Goal: Task Accomplishment & Management: Complete application form

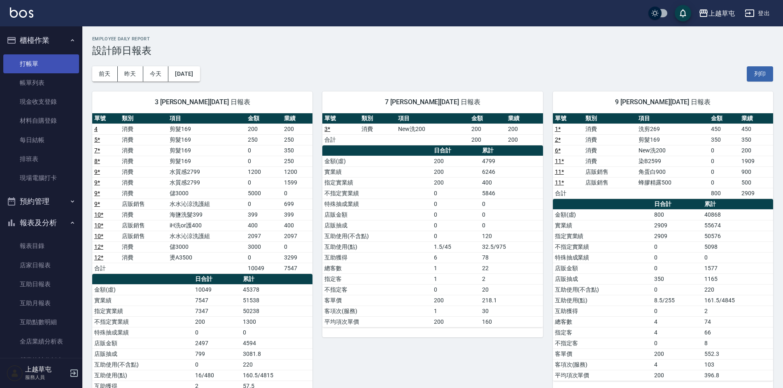
click at [29, 64] on link "打帳單" at bounding box center [41, 63] width 76 height 19
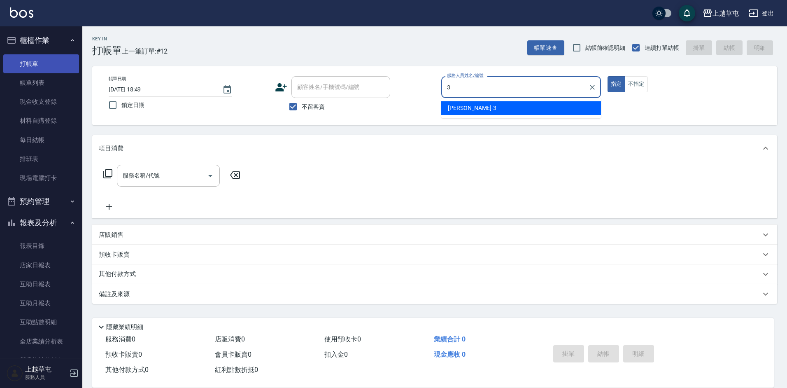
type input "[PERSON_NAME]-3"
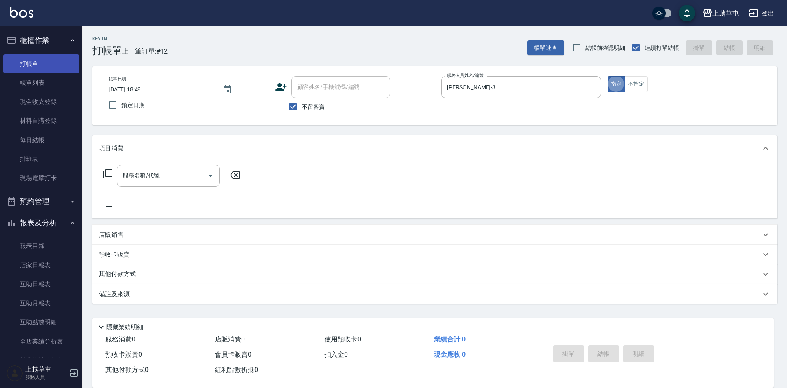
type button "true"
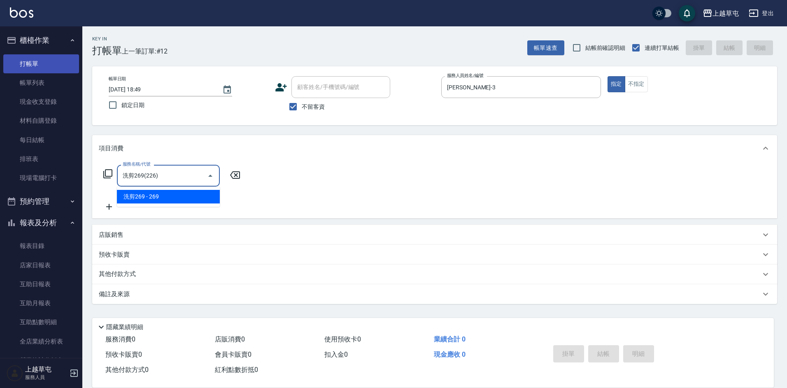
type input "洗剪269(226)"
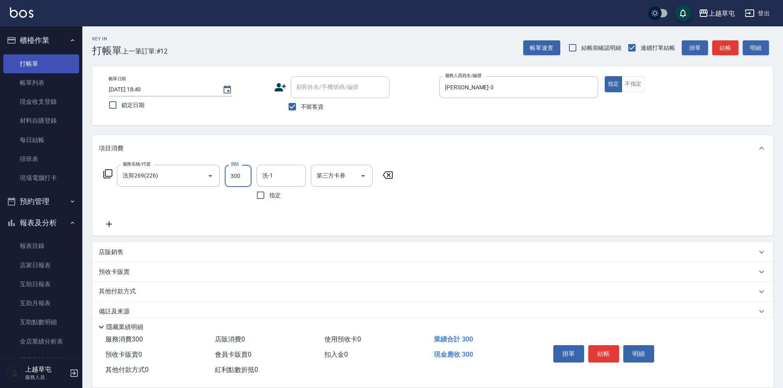
type input "300"
type input "365"
click at [276, 175] on input "洗-1" at bounding box center [281, 175] width 42 height 14
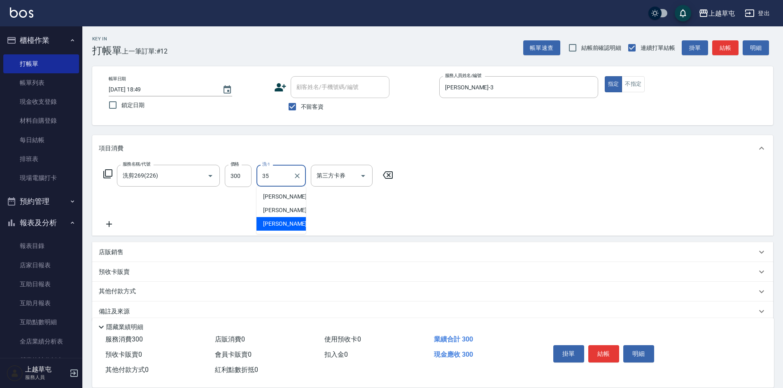
type input "[PERSON_NAME]-35"
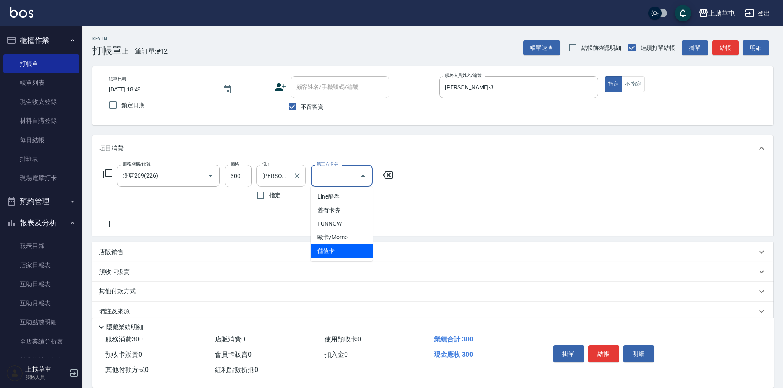
type input "儲值卡"
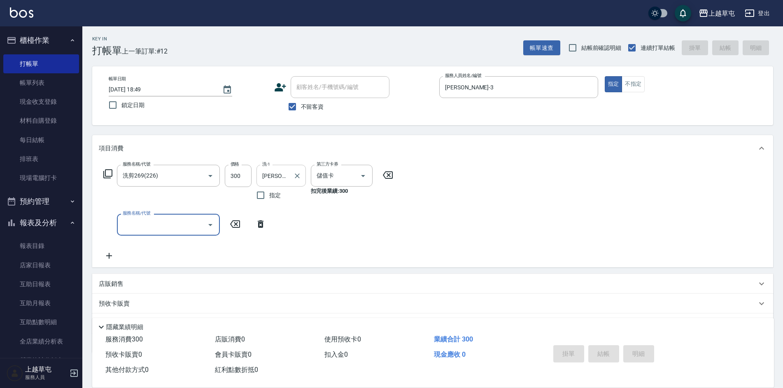
type input "[DATE] 18:50"
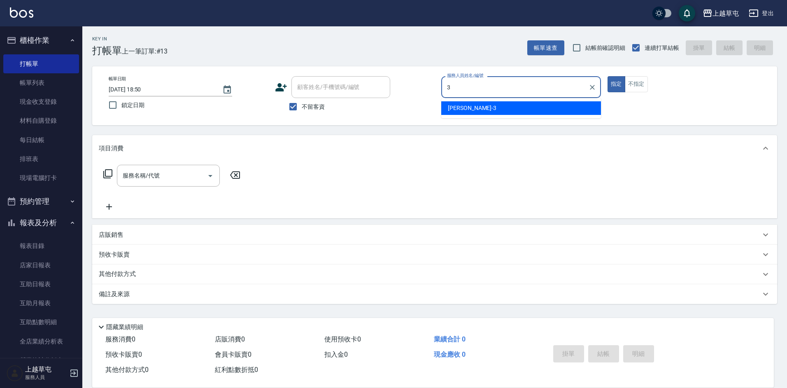
type input "[PERSON_NAME]-3"
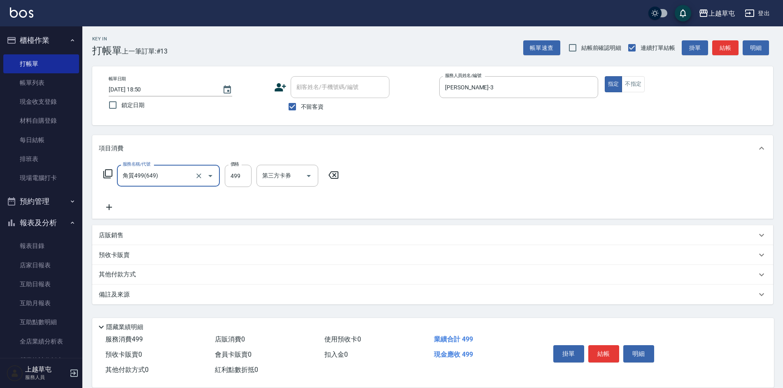
type input "角質499(649)"
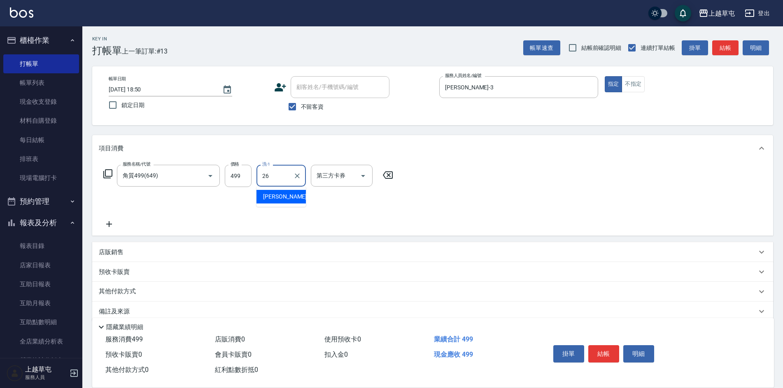
type input "[PERSON_NAME]-26"
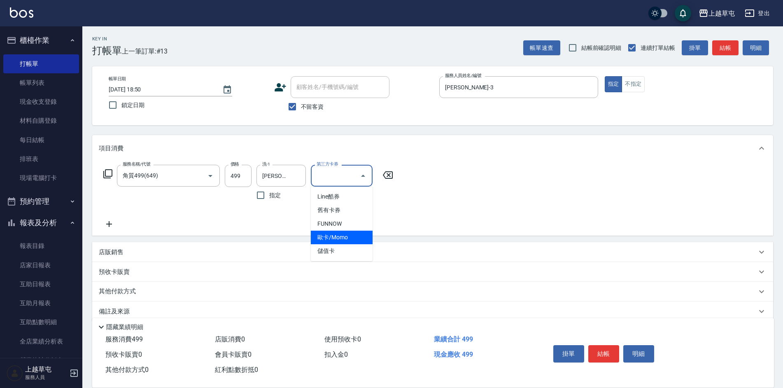
type input "儲值卡"
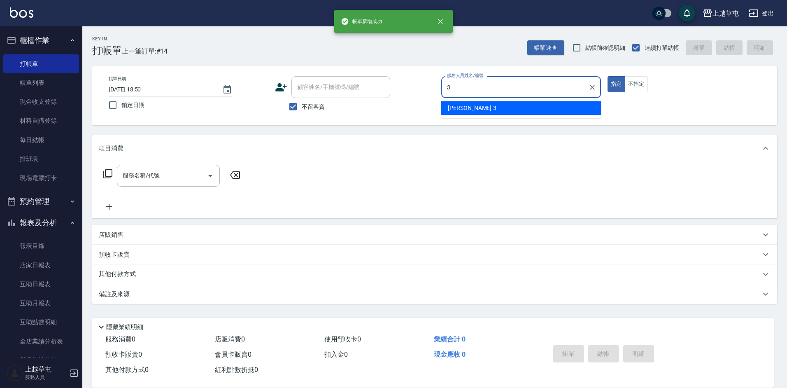
type input "[PERSON_NAME]-3"
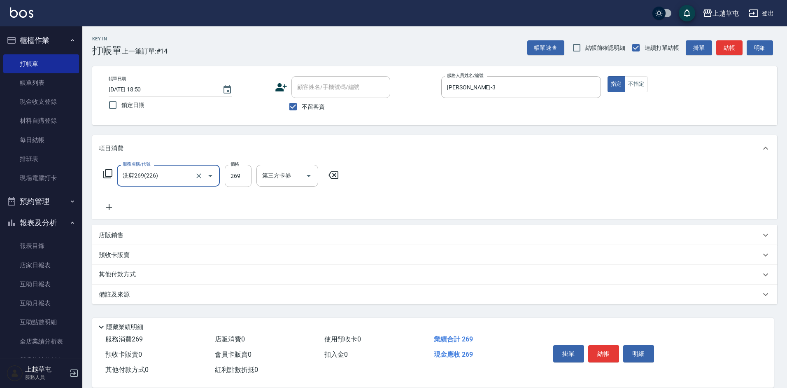
type input "洗剪269(226)"
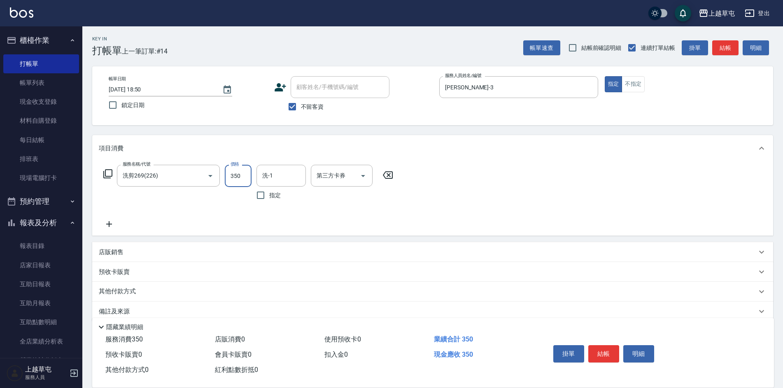
type input "350"
type input "[PERSON_NAME]-26"
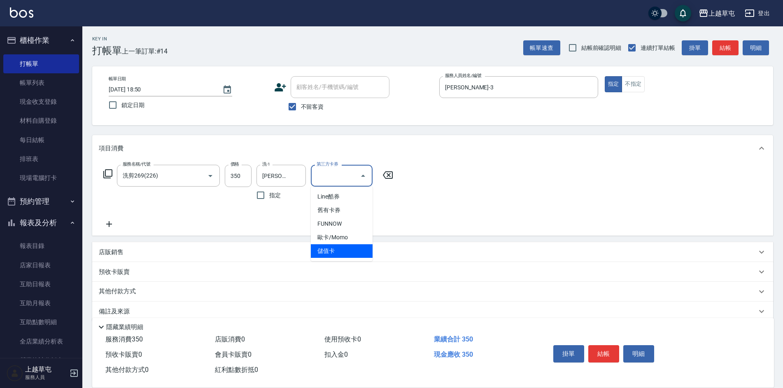
type input "儲值卡"
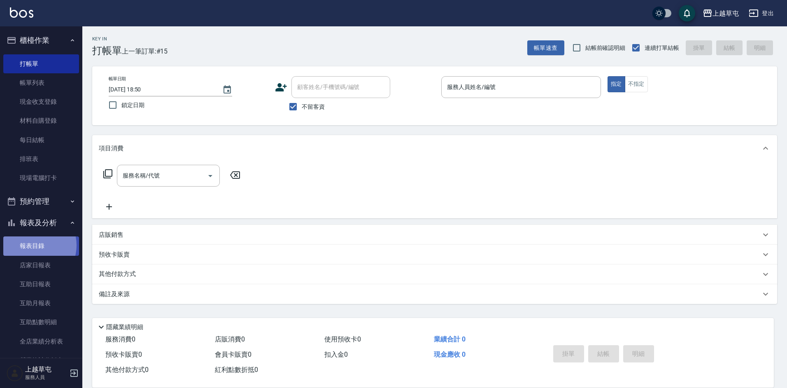
click at [34, 245] on link "報表目錄" at bounding box center [41, 245] width 76 height 19
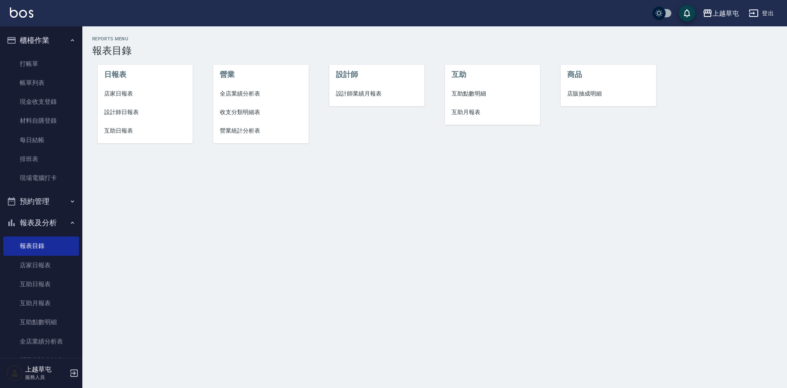
click at [121, 90] on span "店家日報表" at bounding box center [145, 93] width 82 height 9
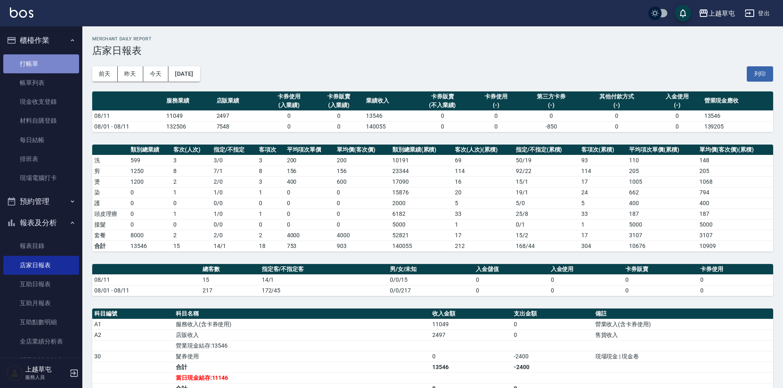
click at [42, 63] on link "打帳單" at bounding box center [41, 63] width 76 height 19
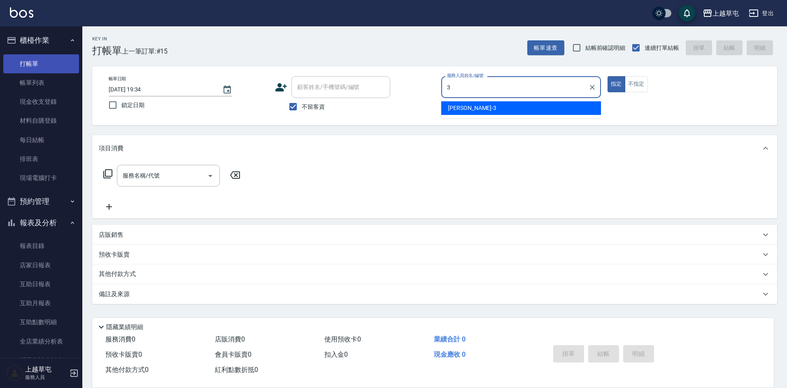
type input "[PERSON_NAME]-3"
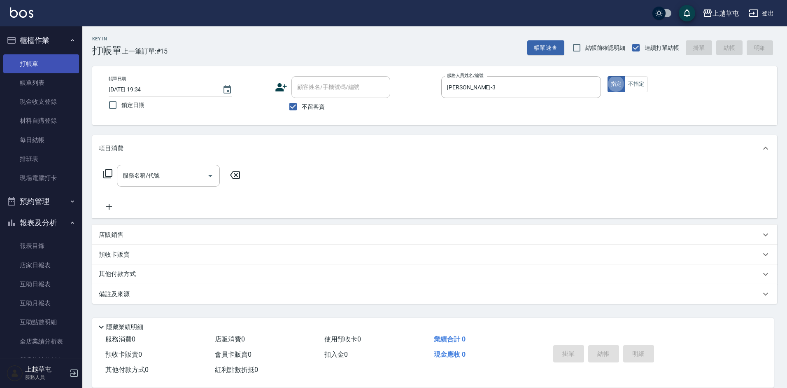
type button "true"
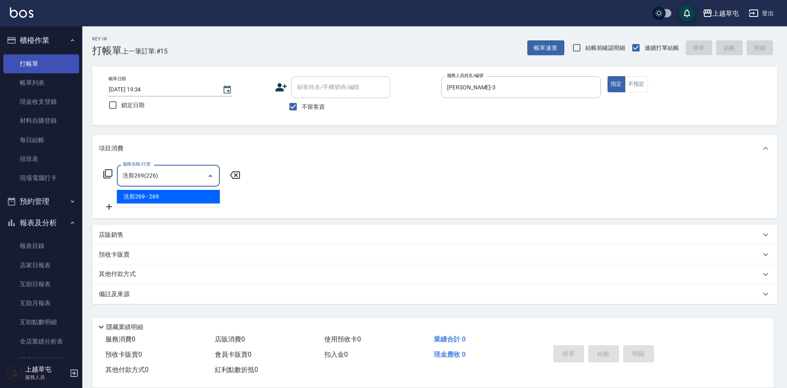
type input "洗剪269(226)"
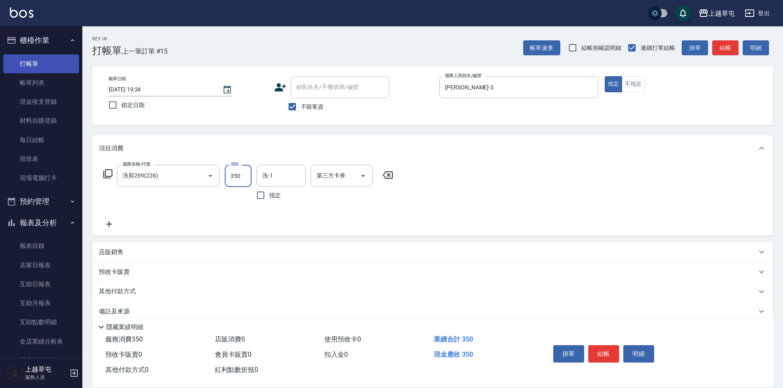
type input "350"
type input "[PERSON_NAME]-26"
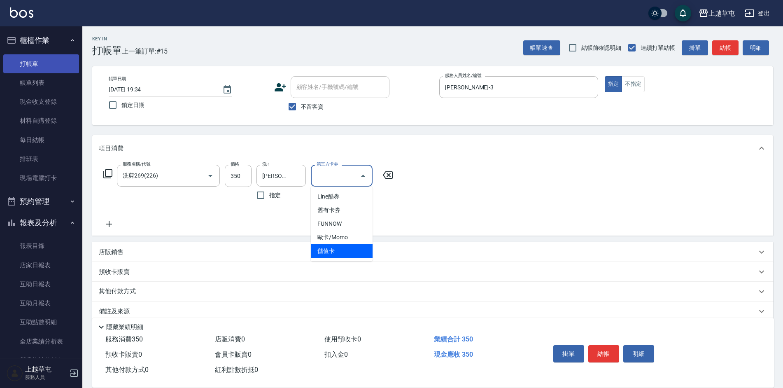
type input "儲值卡"
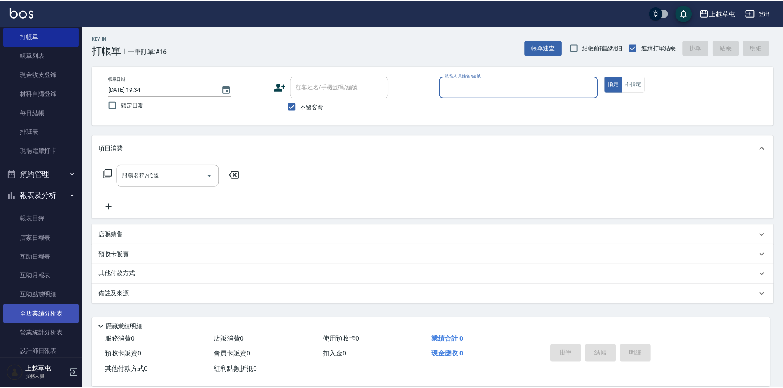
scroll to position [41, 0]
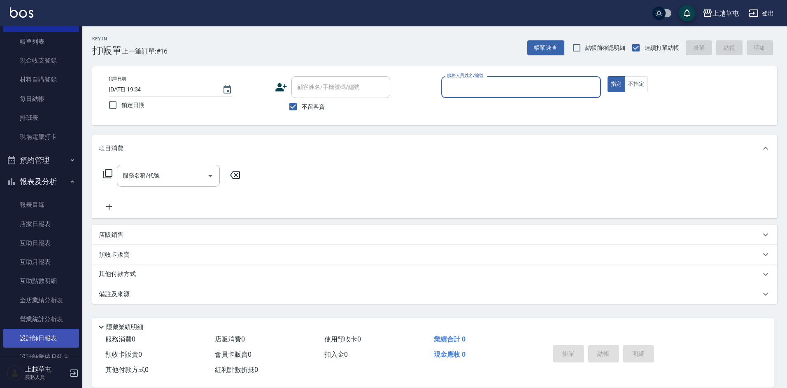
click at [39, 338] on link "設計師日報表" at bounding box center [41, 338] width 76 height 19
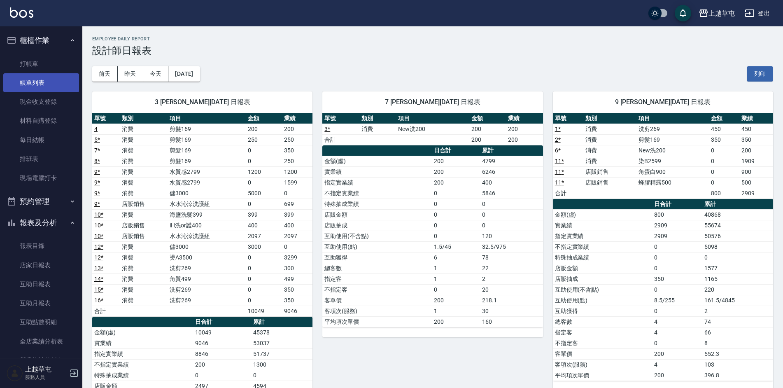
click at [41, 84] on link "帳單列表" at bounding box center [41, 82] width 76 height 19
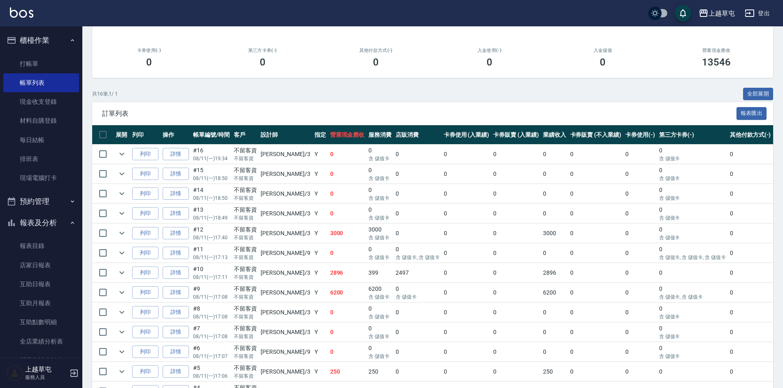
scroll to position [124, 0]
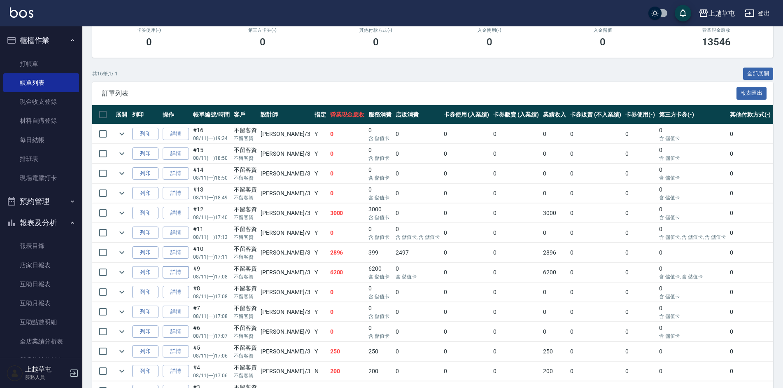
click at [175, 274] on link "詳情" at bounding box center [176, 272] width 26 height 13
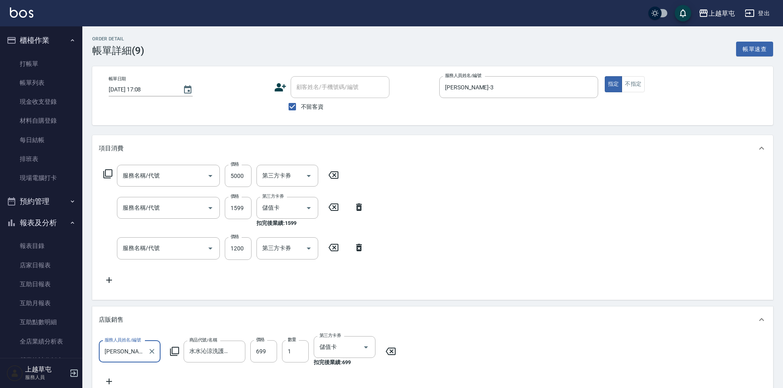
type input "[DATE] 17:08"
checkbox input "true"
type input "[PERSON_NAME]-3"
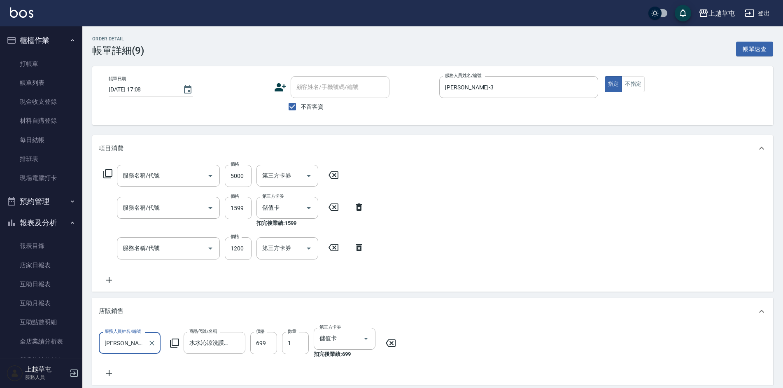
type input "儲3000(8300)"
type input "水質感2799(3279)"
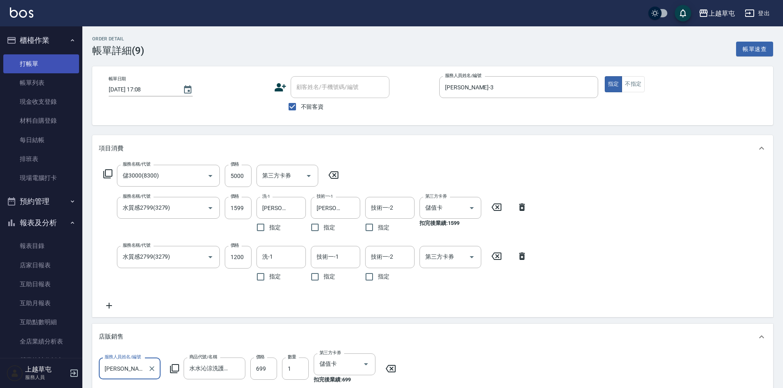
click at [31, 66] on link "打帳單" at bounding box center [41, 63] width 76 height 19
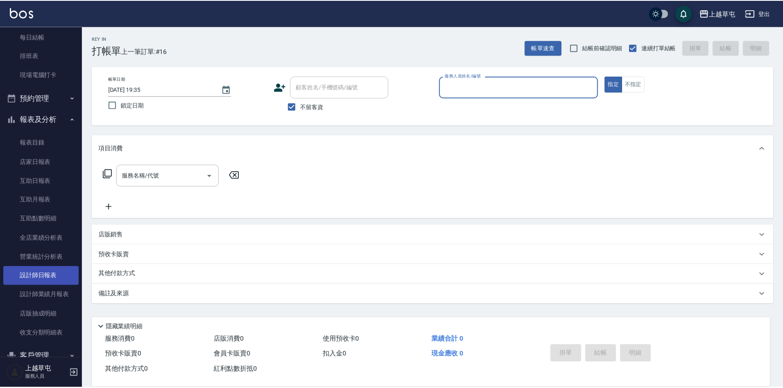
scroll to position [123, 0]
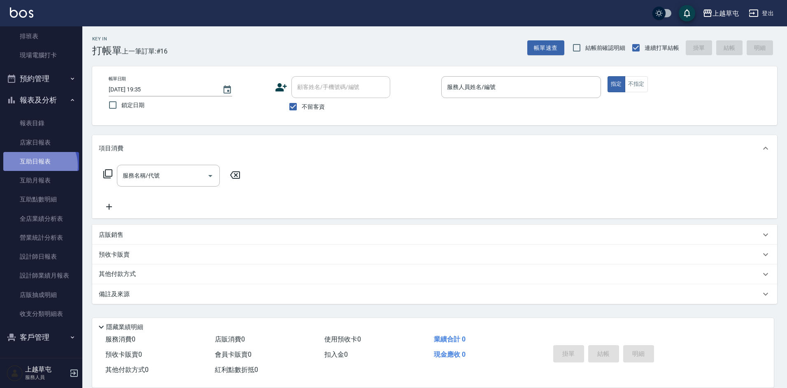
click at [37, 165] on link "互助日報表" at bounding box center [41, 161] width 76 height 19
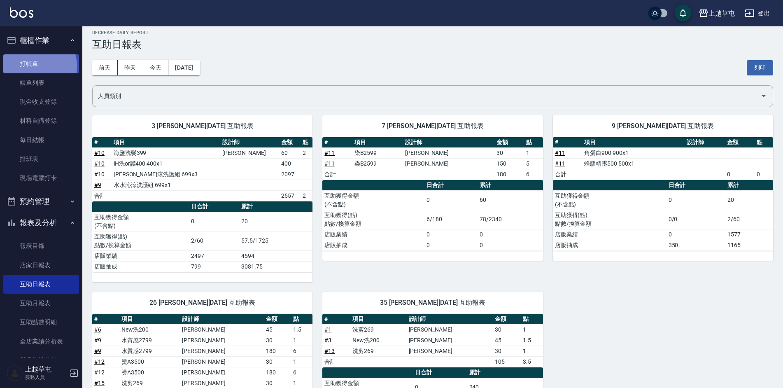
click at [34, 66] on link "打帳單" at bounding box center [41, 63] width 76 height 19
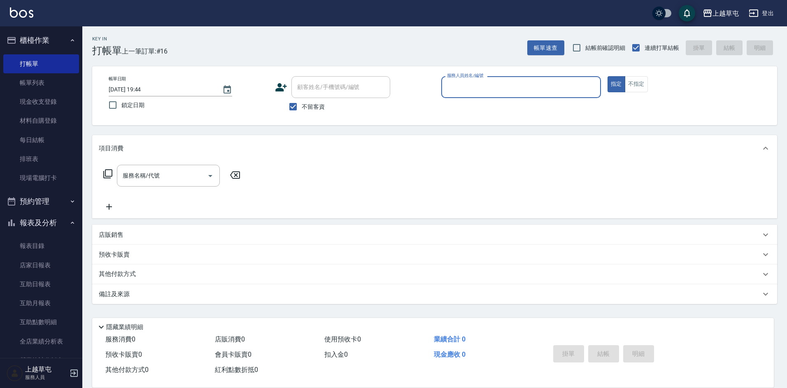
click at [490, 85] on input "服務人員姓名/編號" at bounding box center [521, 87] width 152 height 14
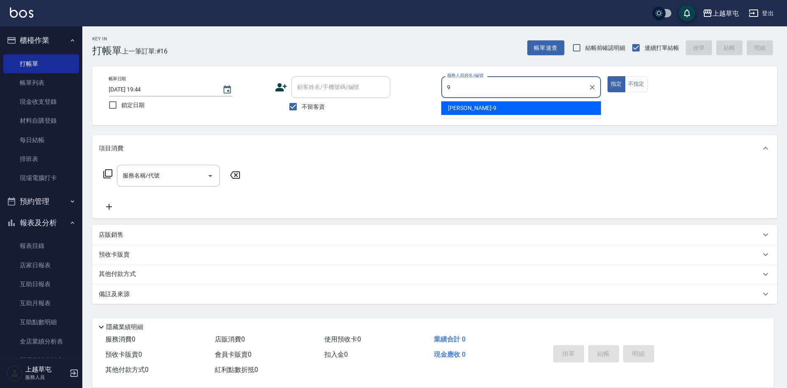
type input "[PERSON_NAME]-9"
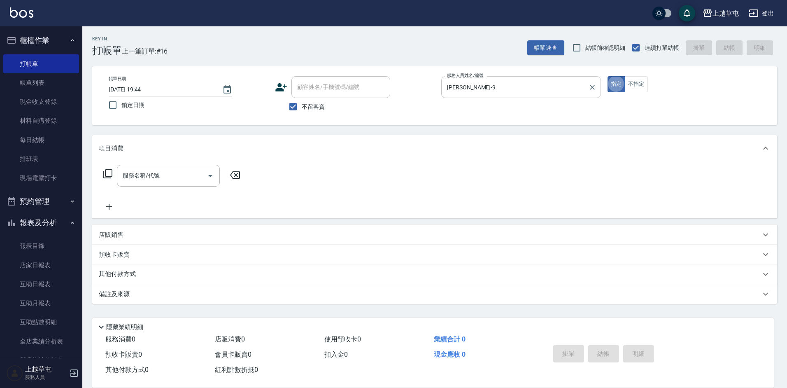
type button "true"
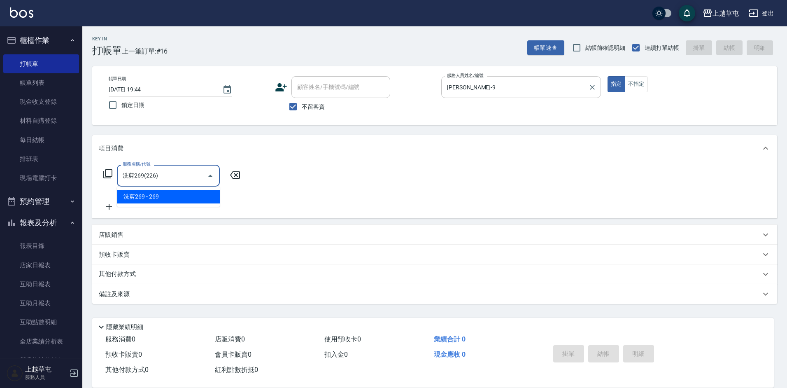
type input "洗剪269(226)"
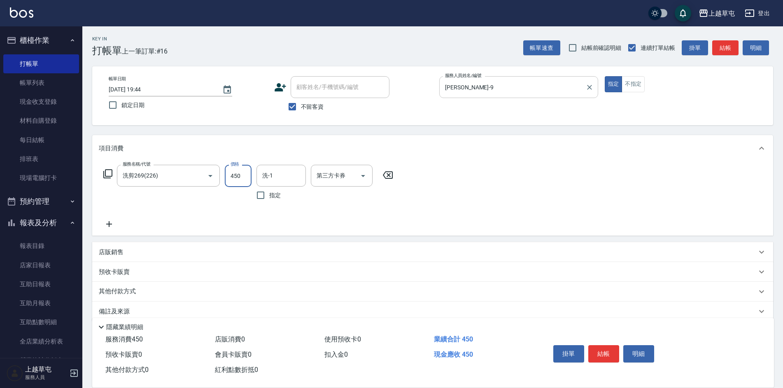
type input "450"
type input "[PERSON_NAME]-26"
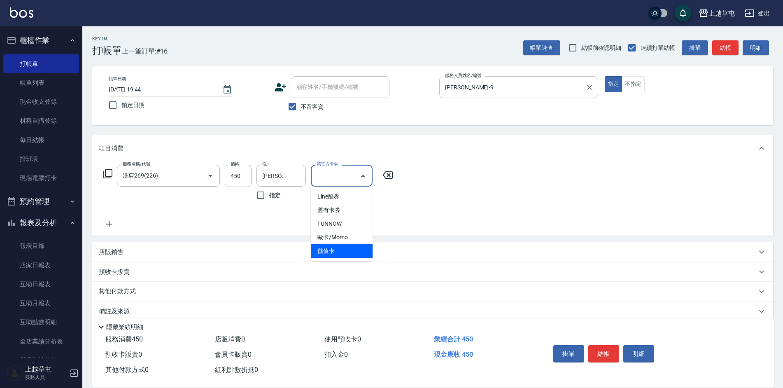
type input "儲值卡"
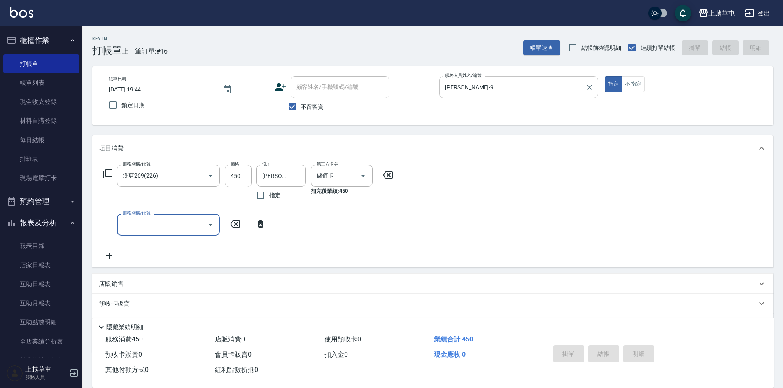
type input "[DATE] 19:50"
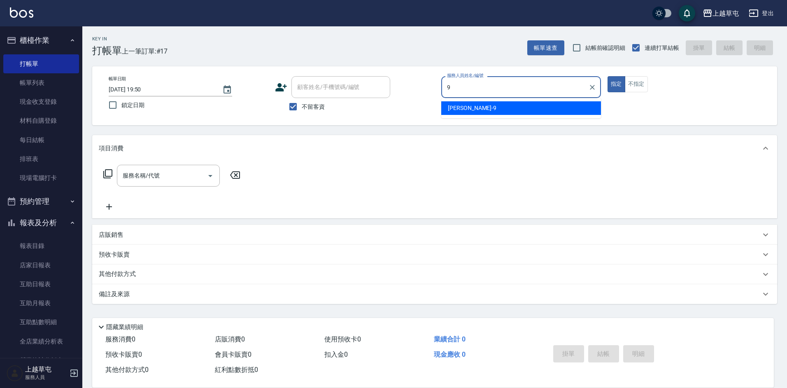
type input "[PERSON_NAME]-9"
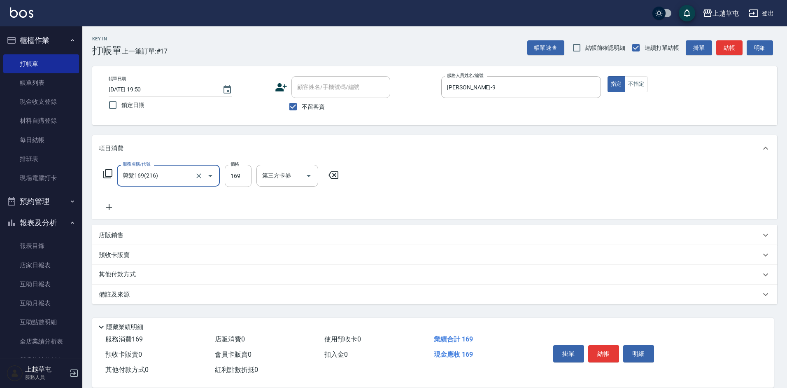
type input "剪髮169(216)"
type input "350"
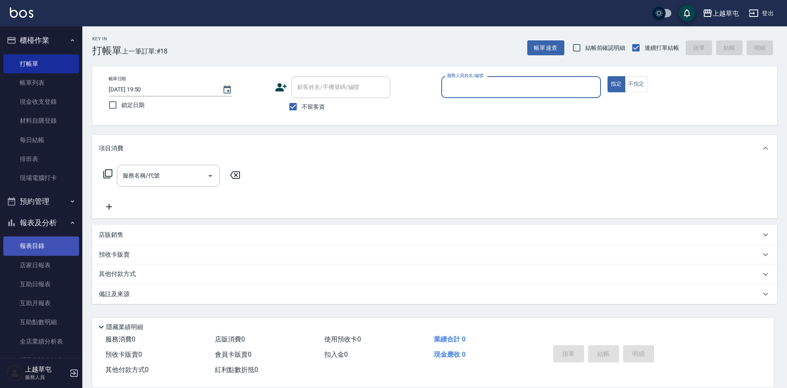
click at [28, 244] on link "報表目錄" at bounding box center [41, 245] width 76 height 19
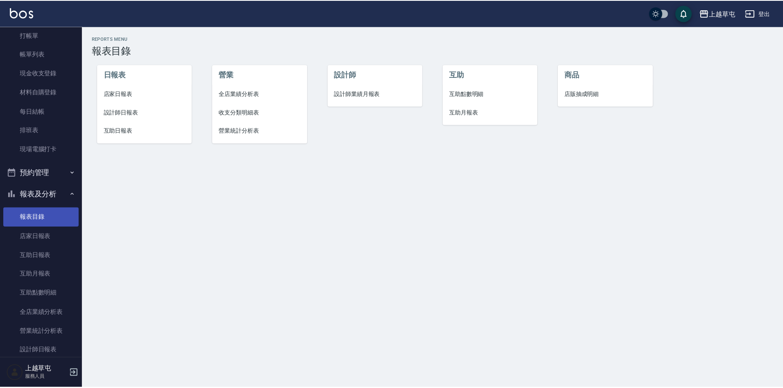
scroll to position [41, 0]
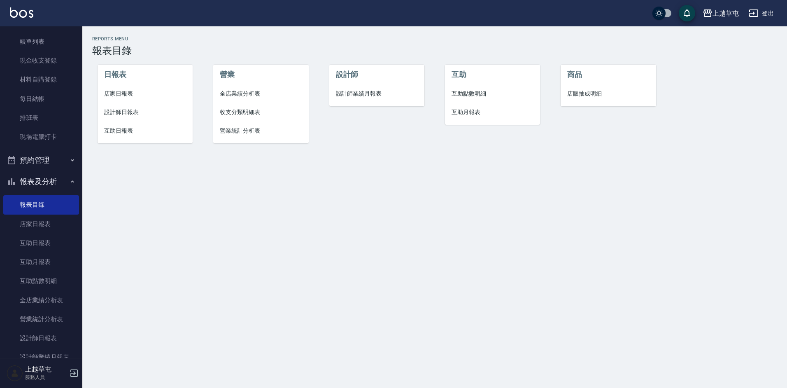
click at [112, 94] on span "店家日報表" at bounding box center [145, 93] width 82 height 9
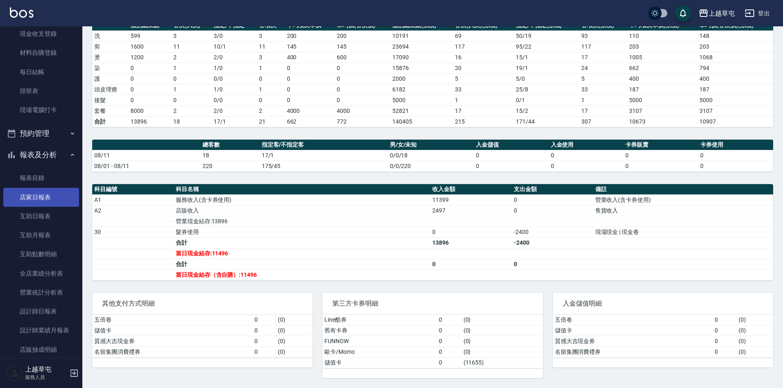
scroll to position [82, 0]
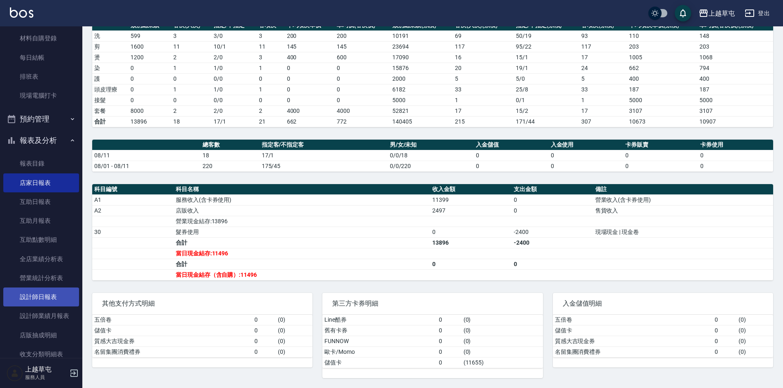
click at [56, 294] on link "設計師日報表" at bounding box center [41, 296] width 76 height 19
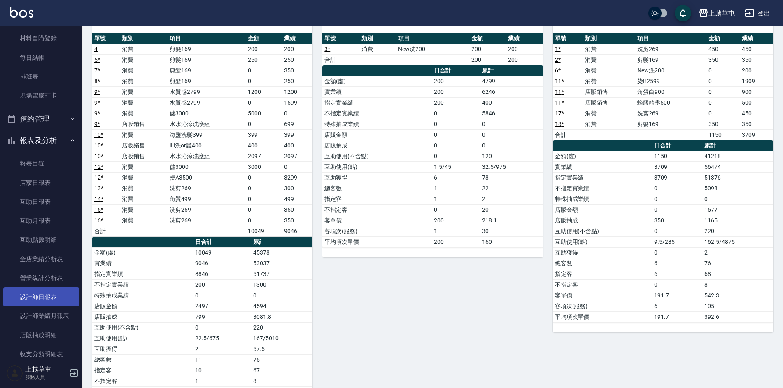
scroll to position [124, 0]
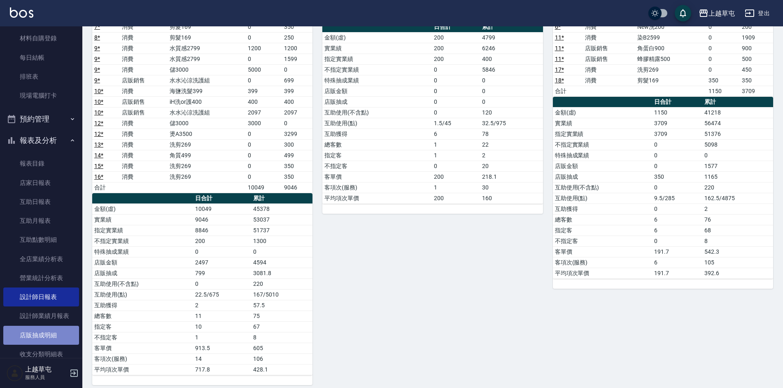
click at [54, 336] on link "店販抽成明細" at bounding box center [41, 335] width 76 height 19
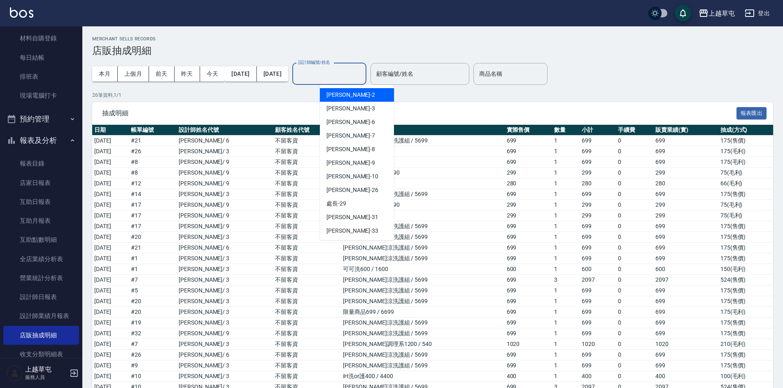
click at [363, 69] on input "設計師編號/姓名" at bounding box center [329, 74] width 67 height 14
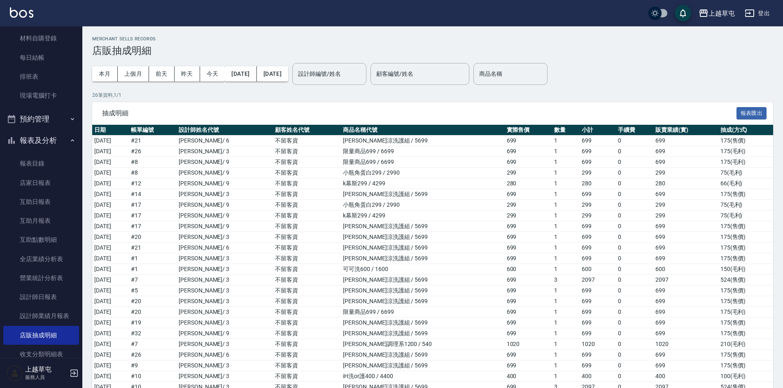
click at [654, 69] on div "本月 上個月 [DATE] [DATE] [DATE] [DATE] [DATE] 設計師編號/姓名 設計師編號/姓名 顧客編號/姓名 顧客編號/姓名 商品名…" at bounding box center [432, 73] width 681 height 35
click at [255, 68] on button "[DATE]" at bounding box center [241, 73] width 32 height 15
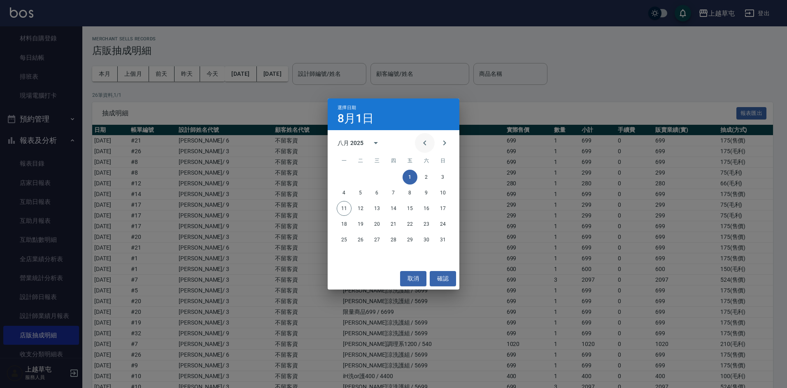
click at [426, 144] on icon "Previous month" at bounding box center [424, 142] width 3 height 5
click at [364, 207] on button "15" at bounding box center [360, 208] width 15 height 15
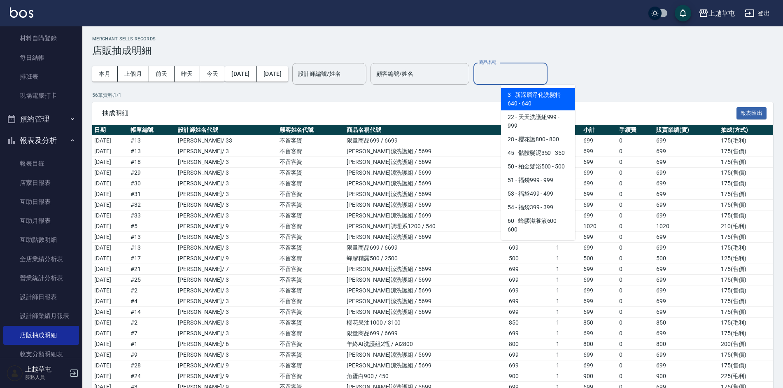
click at [538, 72] on input "商品名稱" at bounding box center [510, 74] width 67 height 14
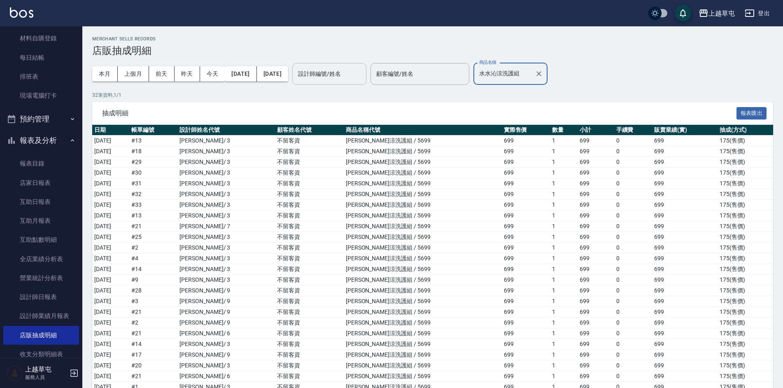
type input "水水沁涼洗護組"
click at [363, 70] on input "設計師編號/姓名" at bounding box center [329, 74] width 67 height 14
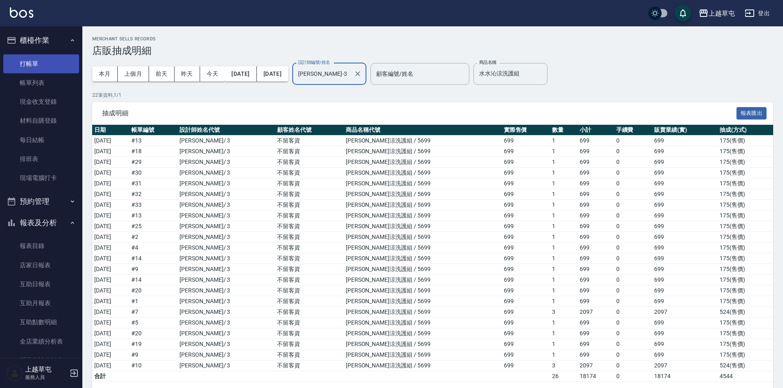
type input "[PERSON_NAME]-3"
click at [45, 59] on link "打帳單" at bounding box center [41, 63] width 76 height 19
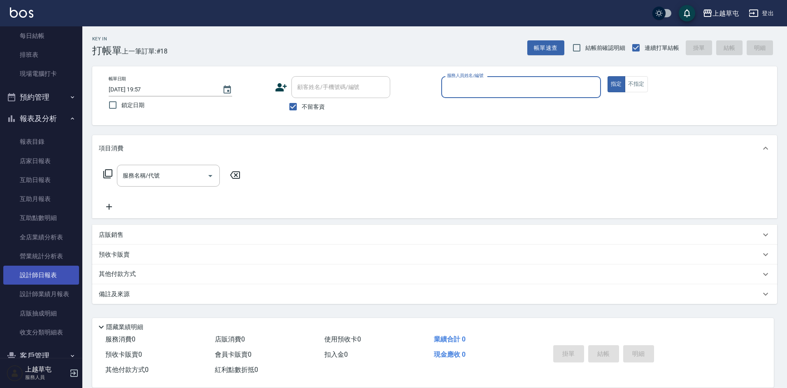
scroll to position [123, 0]
